Goal: Task Accomplishment & Management: Manage account settings

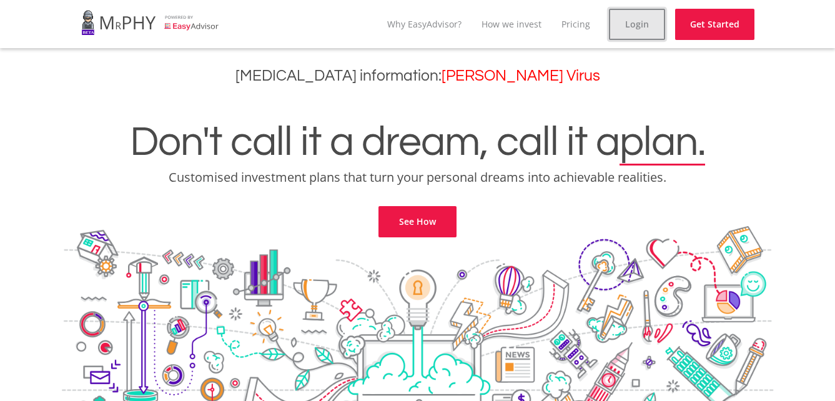
click at [637, 22] on link "Login" at bounding box center [637, 24] width 56 height 31
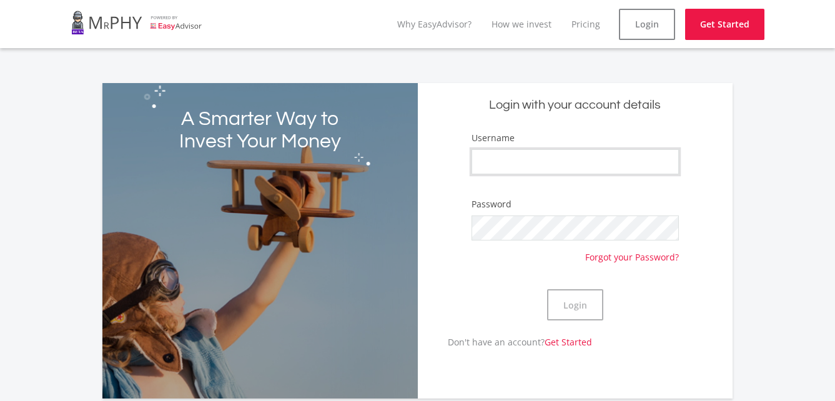
click at [494, 164] on input "Username" at bounding box center [574, 161] width 207 height 25
type input "[PERSON_NAME][DOMAIN_NAME][PERSON_NAME]"
click at [567, 306] on button "Login" at bounding box center [575, 304] width 56 height 31
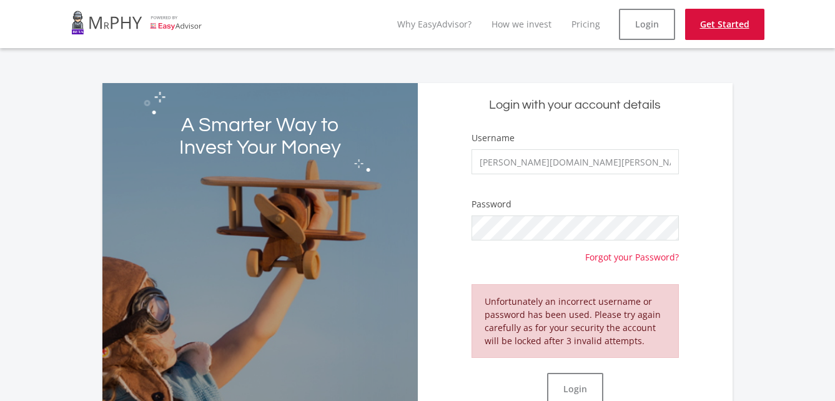
click at [710, 24] on link "Get Started" at bounding box center [724, 24] width 79 height 31
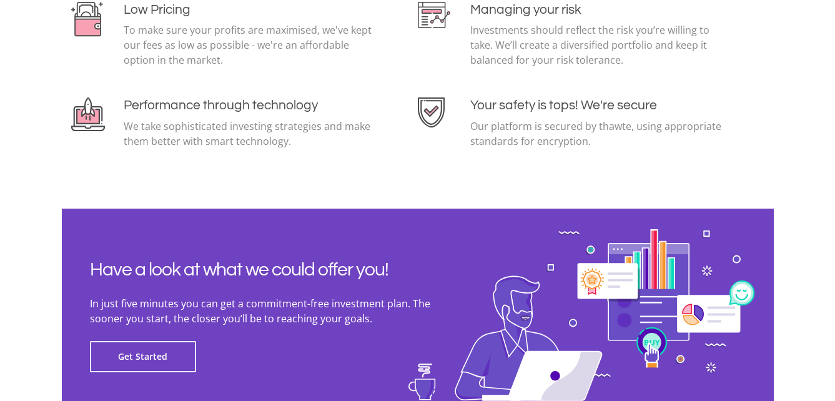
scroll to position [2747, 0]
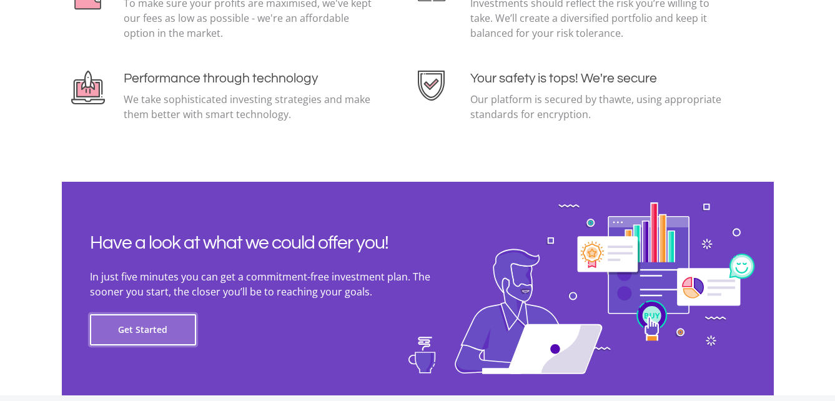
click at [163, 323] on button "Get Started" at bounding box center [143, 329] width 106 height 31
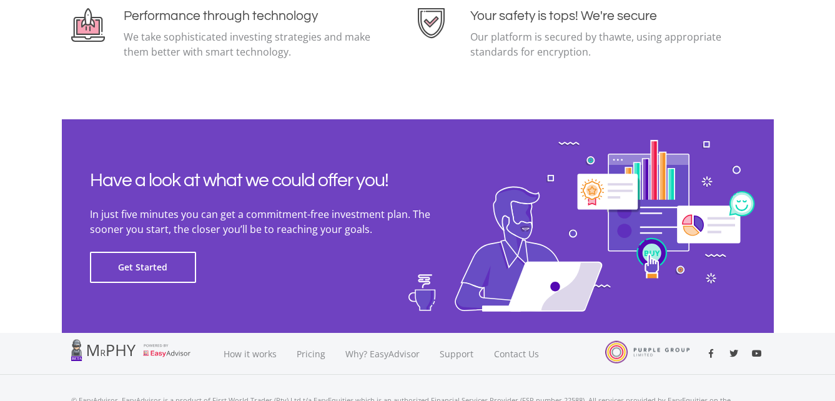
scroll to position [2883, 0]
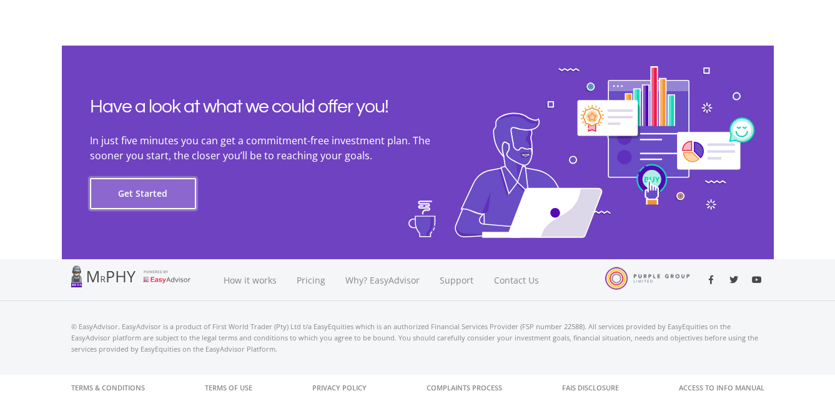
click at [142, 189] on button "Get Started" at bounding box center [143, 193] width 106 height 31
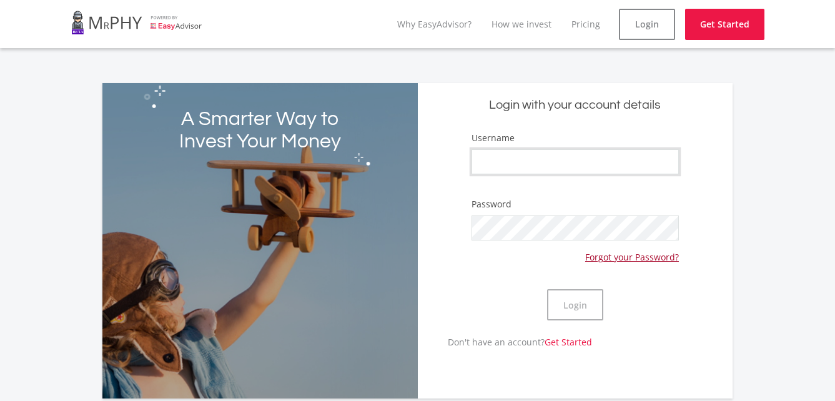
type input "Stephen.John.Glass"
click at [703, 300] on form "Username Stephen.John.Glass Password Forgot your Password? Login" at bounding box center [575, 233] width 297 height 204
click at [587, 302] on button "Login" at bounding box center [575, 304] width 56 height 31
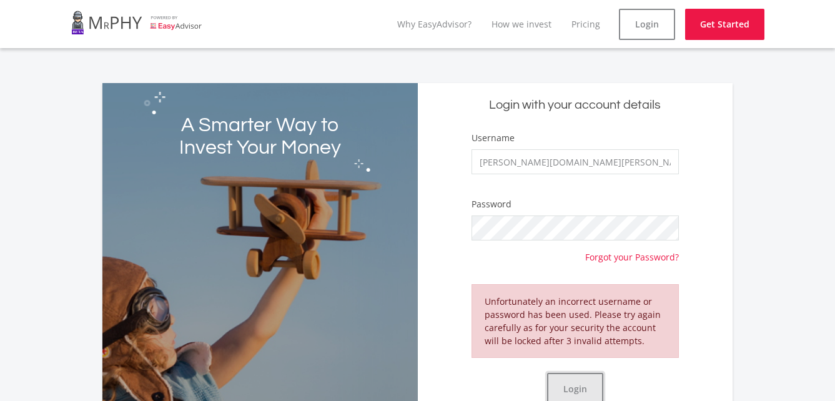
click at [576, 388] on button "Login" at bounding box center [575, 388] width 56 height 31
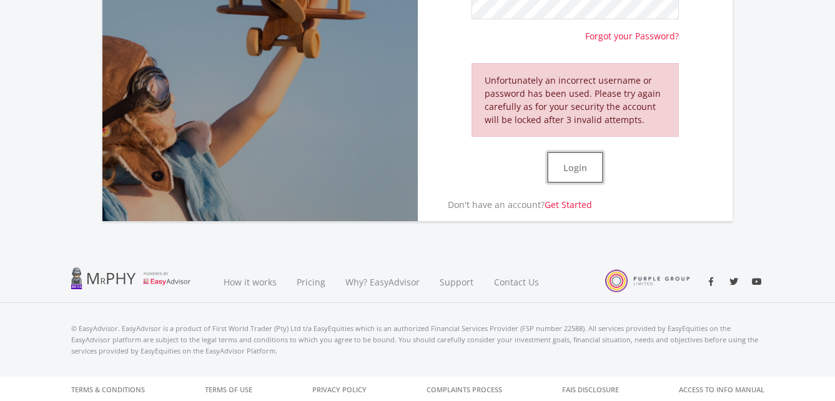
scroll to position [223, 0]
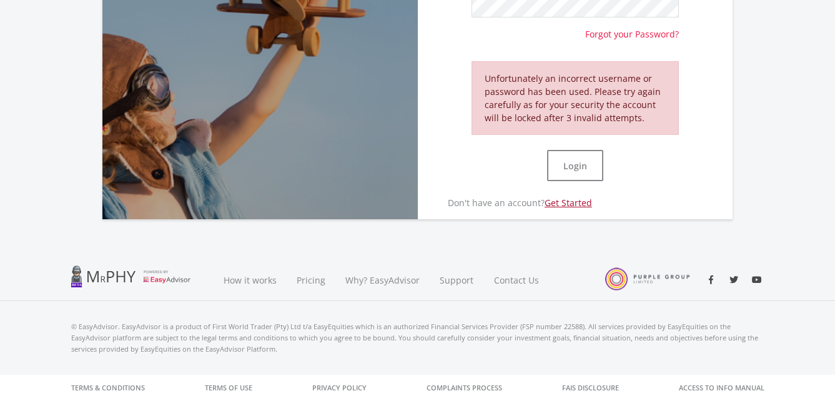
click at [574, 205] on link "Get Started" at bounding box center [567, 203] width 47 height 12
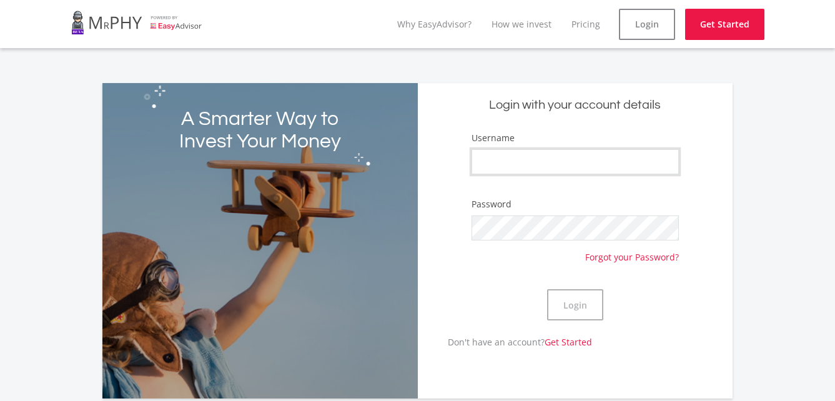
type input "[PERSON_NAME][DOMAIN_NAME][PERSON_NAME]"
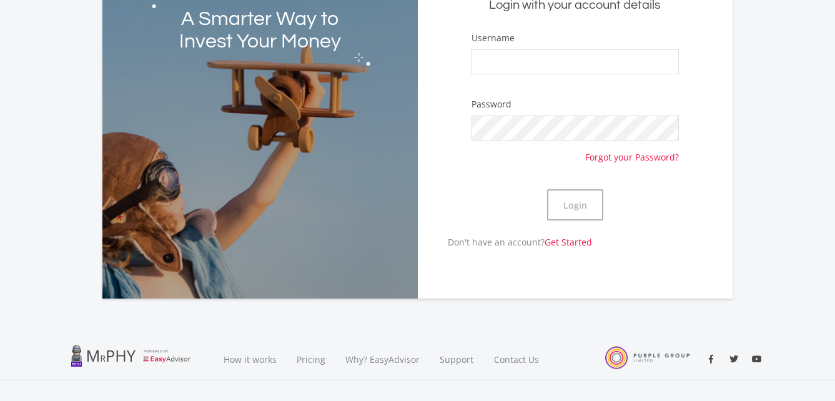
scroll to position [179, 0]
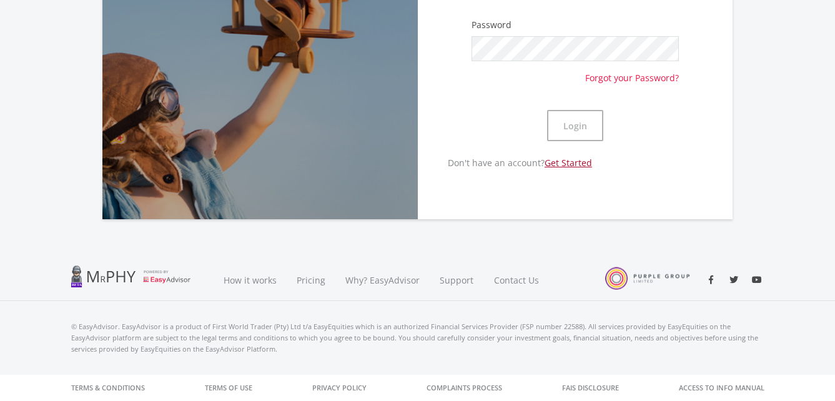
type input "[PERSON_NAME][DOMAIN_NAME][PERSON_NAME]"
click at [571, 163] on link "Get Started" at bounding box center [567, 163] width 47 height 12
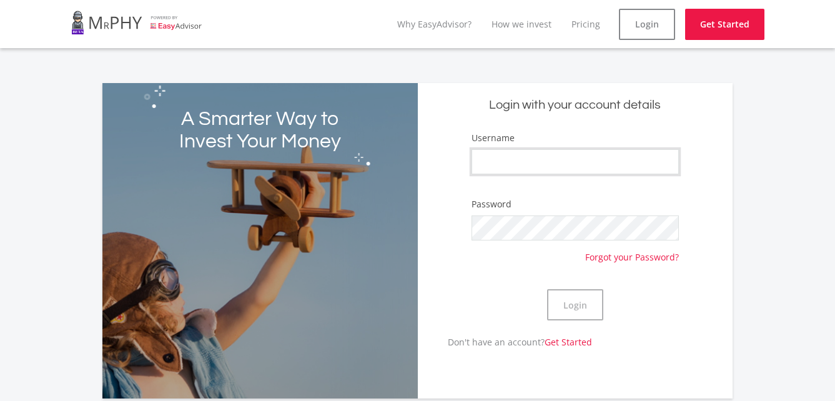
type input "[PERSON_NAME][DOMAIN_NAME][PERSON_NAME]"
click at [547, 289] on button "Login" at bounding box center [575, 304] width 56 height 31
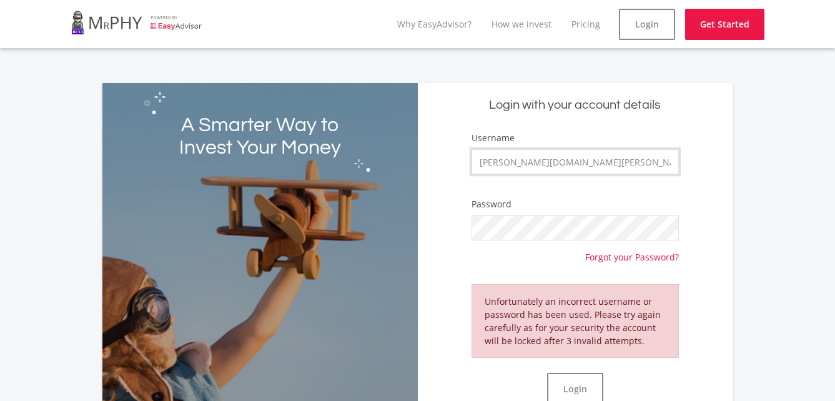
click at [595, 162] on input "[PERSON_NAME][DOMAIN_NAME][PERSON_NAME]" at bounding box center [574, 161] width 207 height 25
